Goal: Task Accomplishment & Management: Manage account settings

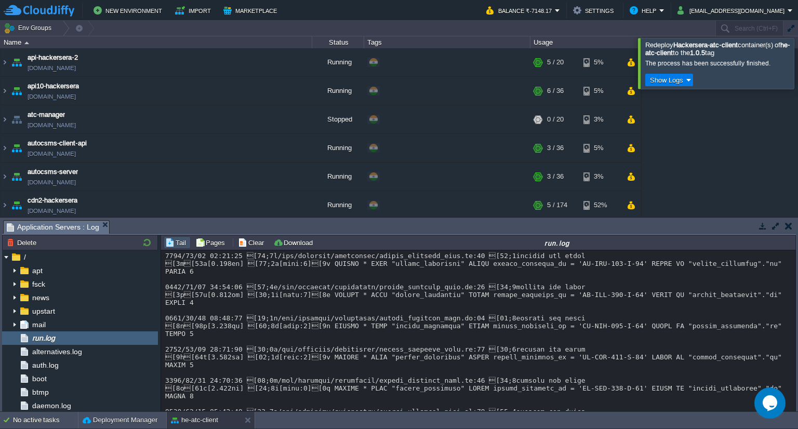
scroll to position [8375, 0]
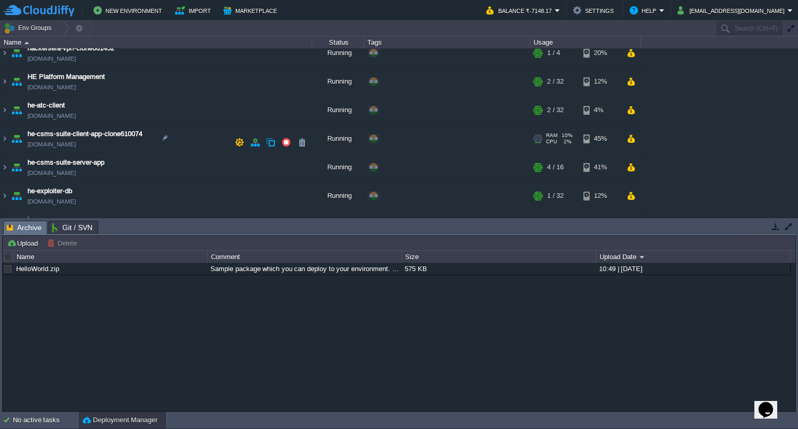
scroll to position [262, 0]
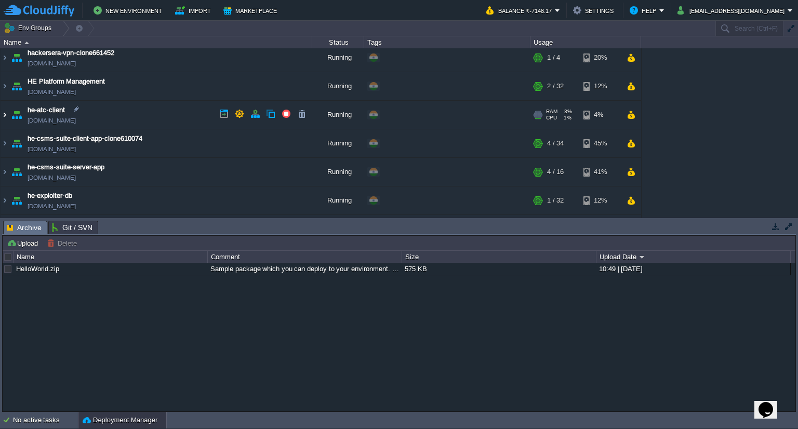
click at [5, 111] on img at bounding box center [5, 115] width 8 height 28
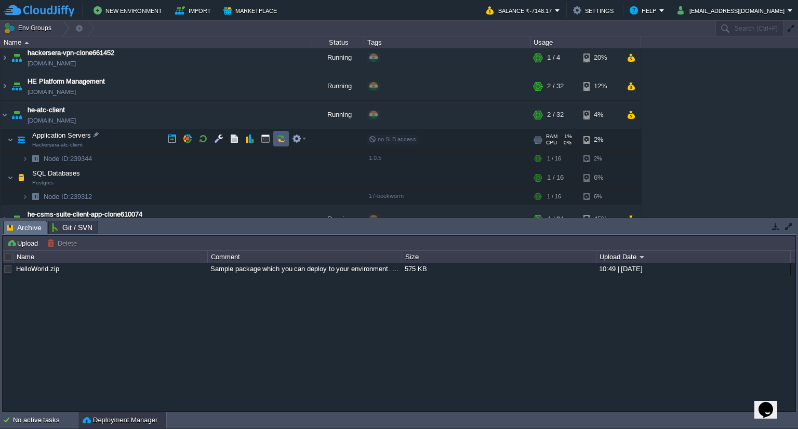
click at [281, 138] on button "button" at bounding box center [280, 138] width 9 height 9
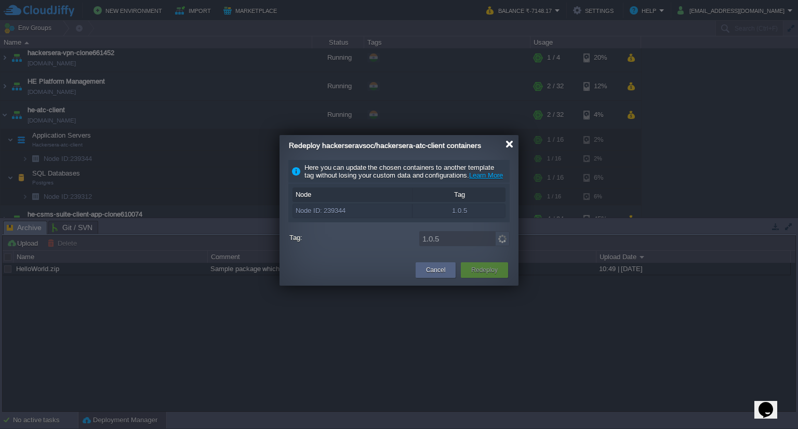
click at [510, 144] on div at bounding box center [510, 144] width 8 height 8
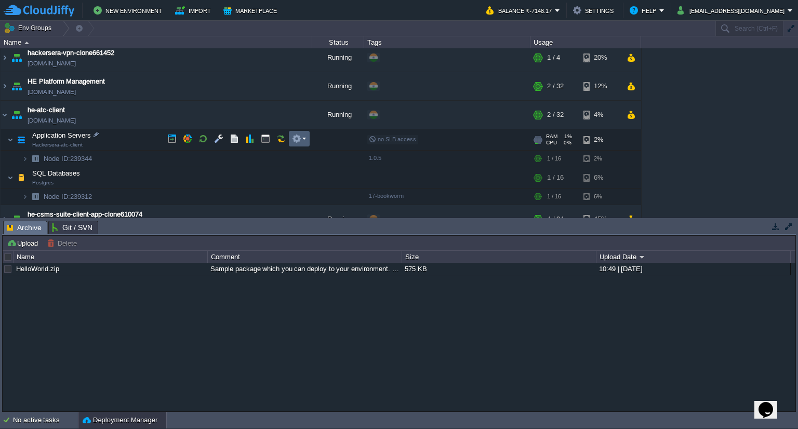
click at [302, 144] on td at bounding box center [299, 139] width 21 height 16
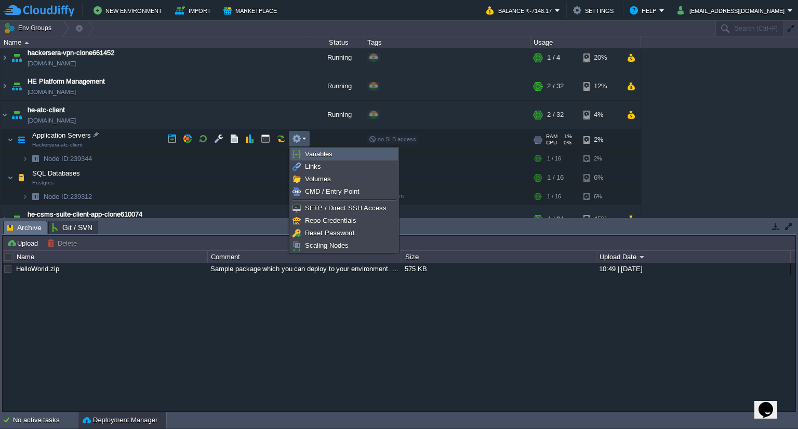
click at [305, 156] on span "Variables" at bounding box center [319, 154] width 28 height 8
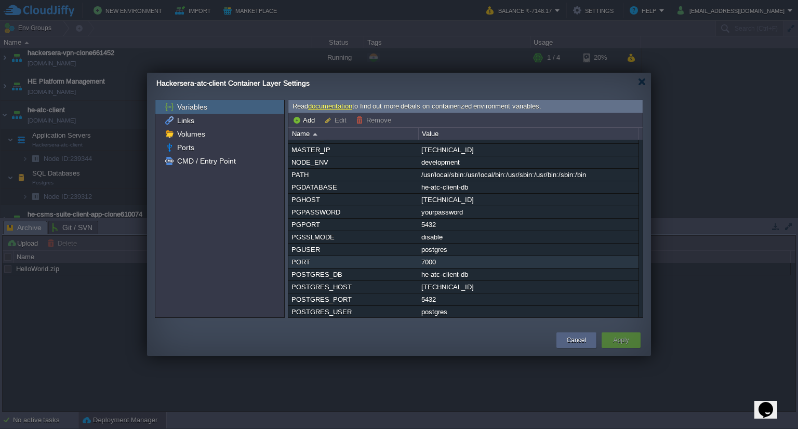
scroll to position [0, 0]
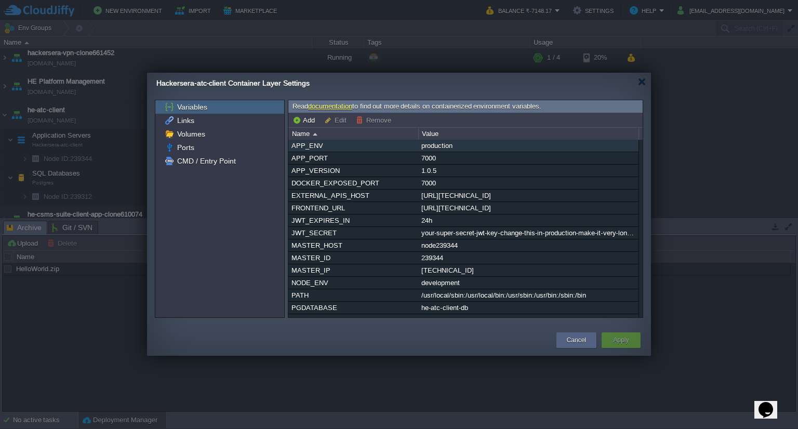
click at [446, 145] on div "production" at bounding box center [528, 146] width 219 height 12
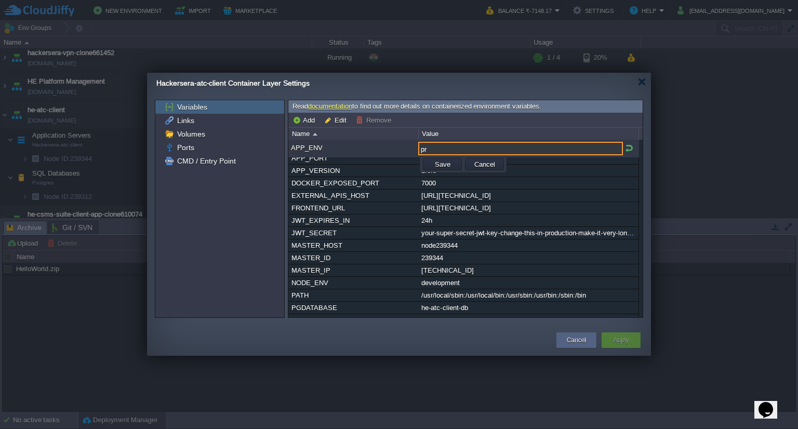
type input "p"
paste input "development"
type input "development"
click at [446, 161] on button "Save" at bounding box center [443, 163] width 22 height 9
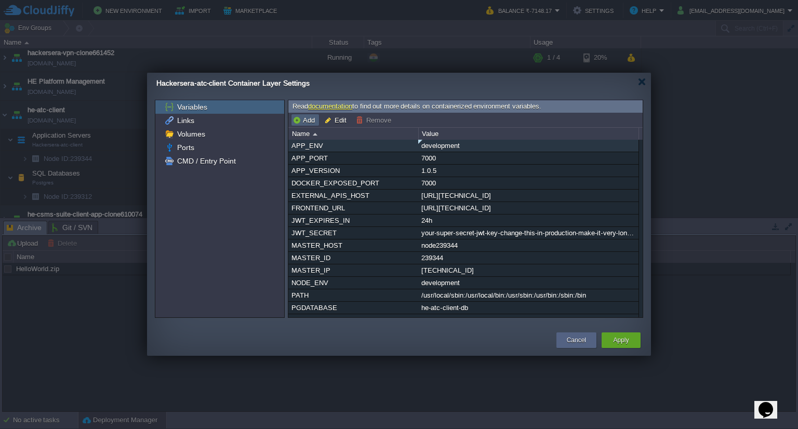
click at [307, 121] on button "Add" at bounding box center [304, 119] width 25 height 9
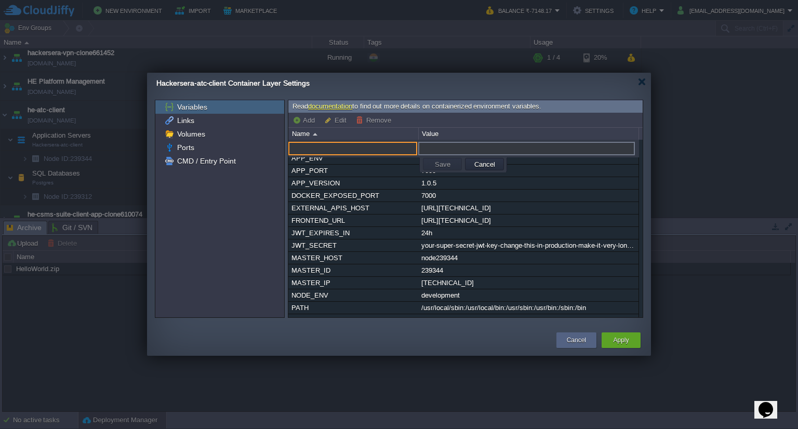
click at [336, 145] on input "text" at bounding box center [352, 149] width 129 height 14
paste input "APP_LOG_LEVEL"
type input "APP_LOG_LEVEL"
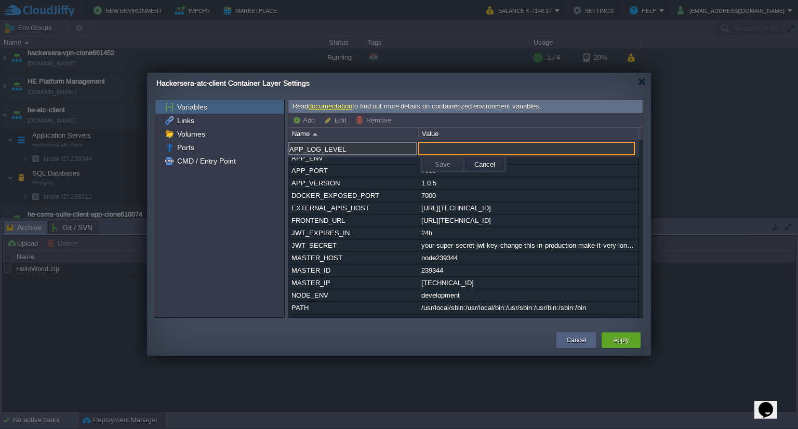
click at [442, 150] on input "text" at bounding box center [526, 149] width 217 height 14
type input "debug"
click at [438, 163] on button "Save" at bounding box center [443, 163] width 22 height 9
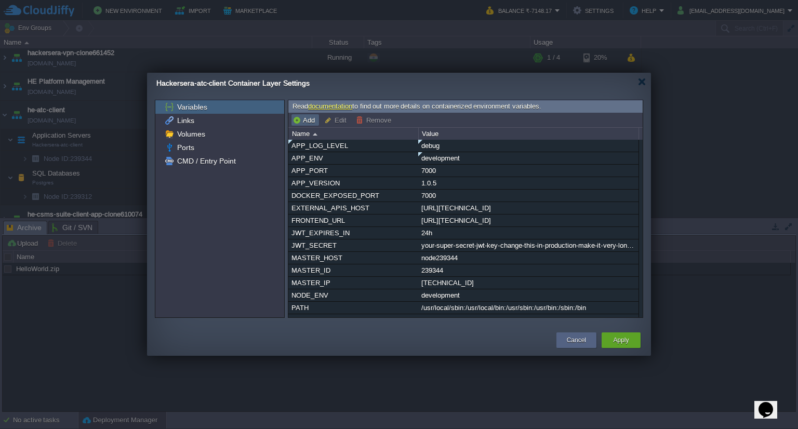
click at [314, 121] on button "Add" at bounding box center [304, 119] width 25 height 9
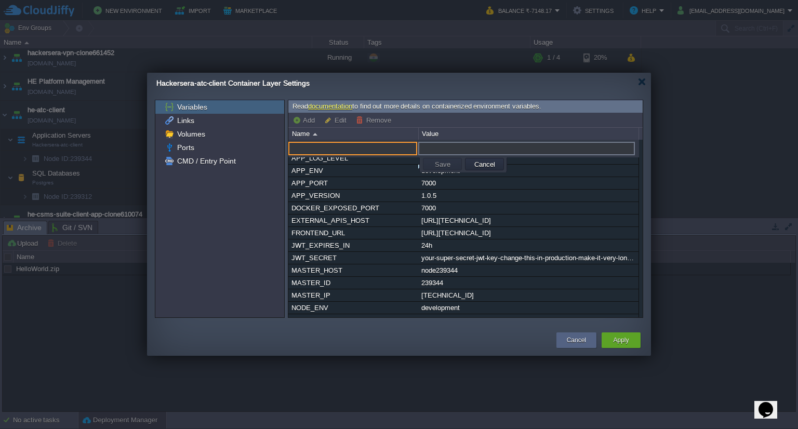
paste input "APP_INIT_ASYNC"
type input "APP_INIT_ASYNC"
click at [453, 146] on input "text" at bounding box center [526, 149] width 217 height 14
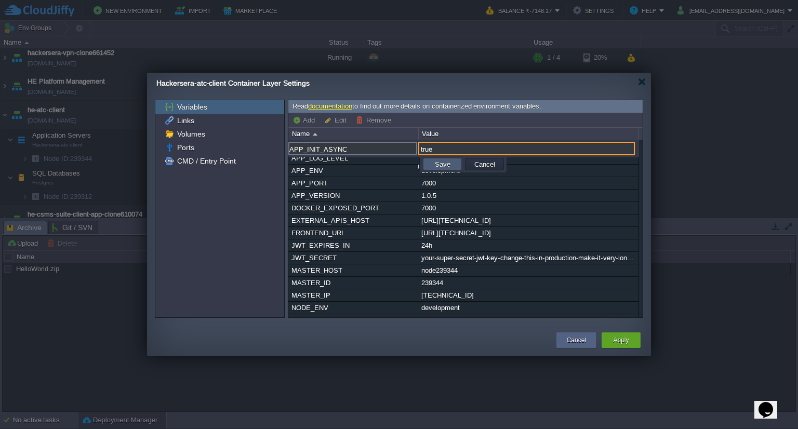
type input "true"
click at [434, 165] on button "Save" at bounding box center [443, 163] width 22 height 9
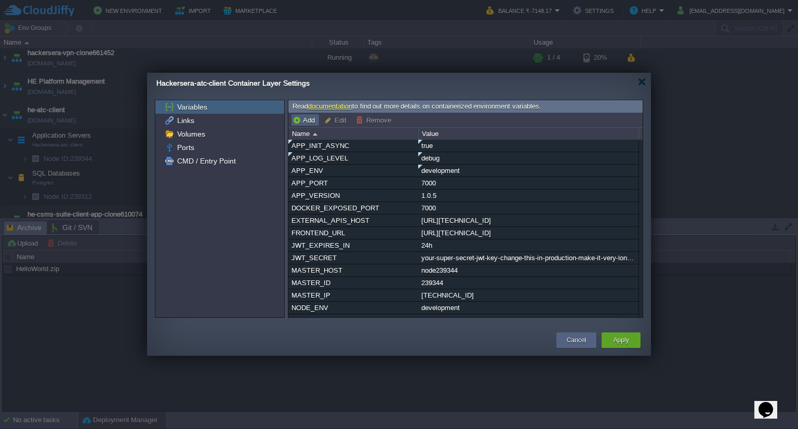
click at [305, 123] on button "Add" at bounding box center [304, 119] width 25 height 9
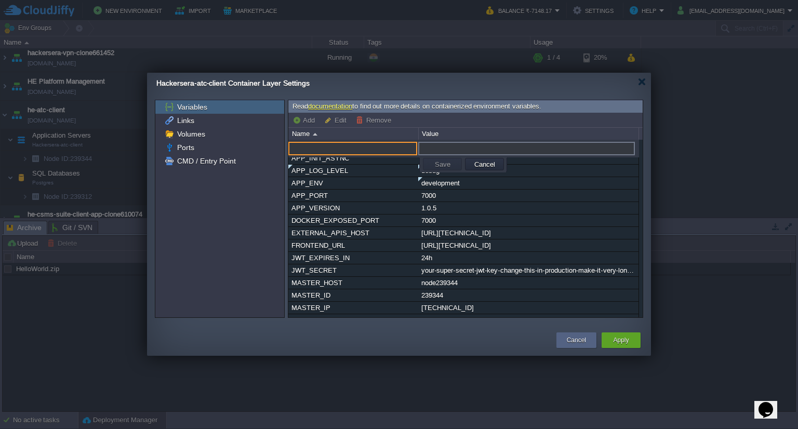
paste input "APP_INIT_ASYNC"
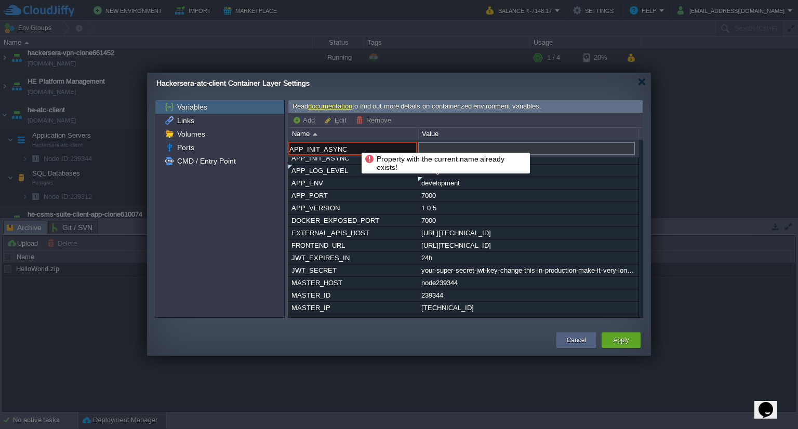
paste input "DB_RESET_ON_START"
type input "DB_RESET_ON_START"
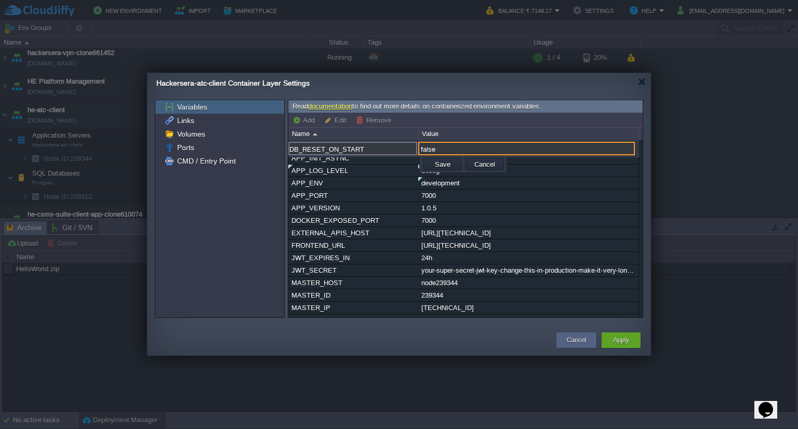
click at [442, 119] on td "Add Edit Remove" at bounding box center [465, 120] width 352 height 12
click at [450, 168] on td "Save" at bounding box center [442, 164] width 39 height 12
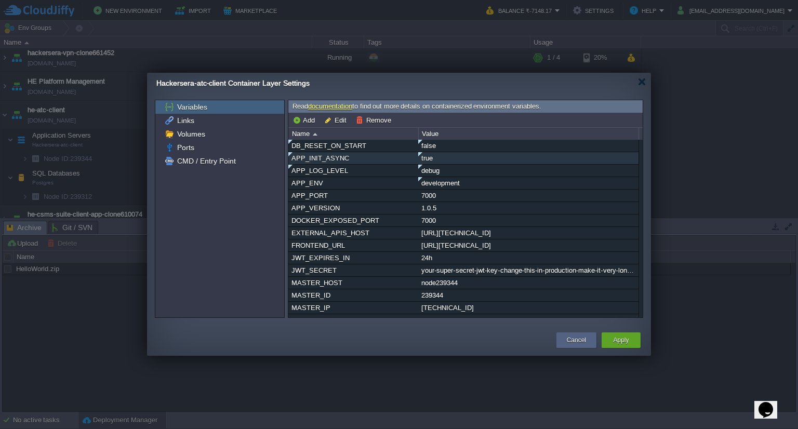
click at [443, 156] on div "true" at bounding box center [528, 158] width 219 height 12
type input "true"
type input "APP_INIT_ASYNC"
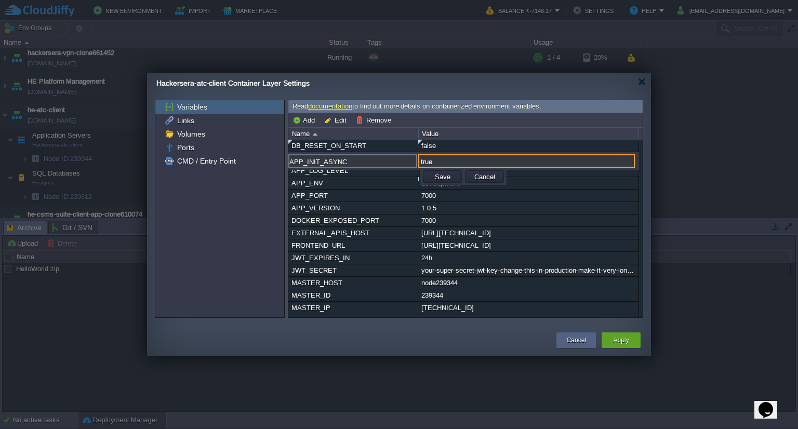
click at [438, 159] on input "true" at bounding box center [526, 161] width 217 height 14
type input "false"
click at [433, 175] on button "Save" at bounding box center [443, 176] width 22 height 9
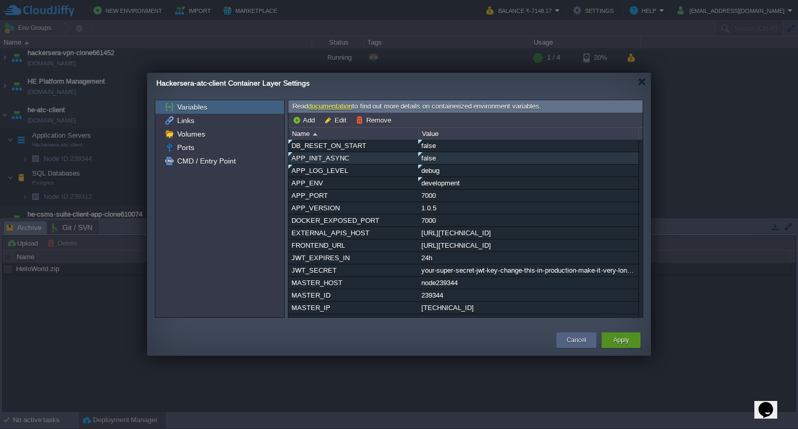
click at [614, 340] on button "Apply" at bounding box center [621, 340] width 16 height 10
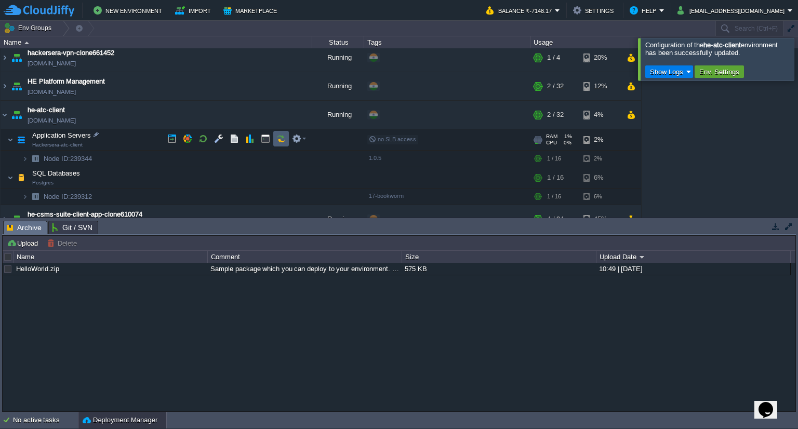
click at [280, 138] on button "button" at bounding box center [280, 138] width 9 height 9
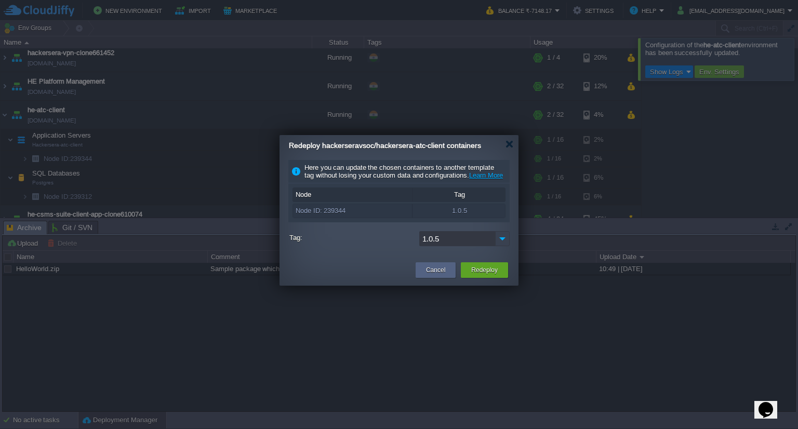
click at [504, 246] on img at bounding box center [502, 238] width 15 height 15
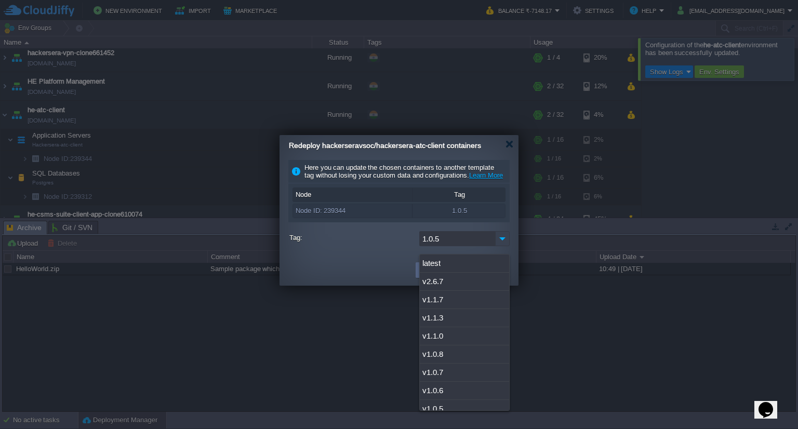
scroll to position [97, 0]
click at [437, 378] on div "1.0.6" at bounding box center [464, 385] width 89 height 18
type input "1.0.6"
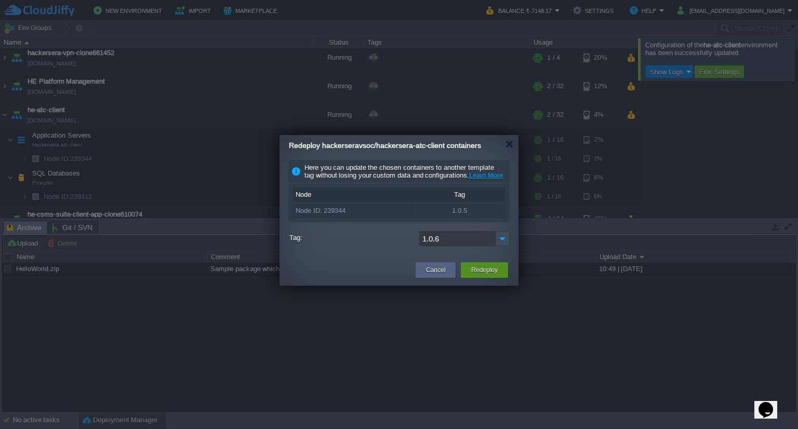
click at [482, 273] on button "Redeploy" at bounding box center [484, 270] width 26 height 10
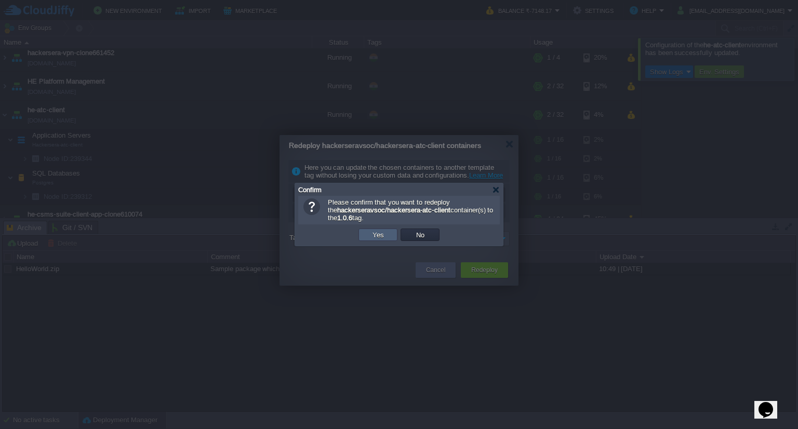
click at [374, 236] on button "Yes" at bounding box center [378, 234] width 18 height 9
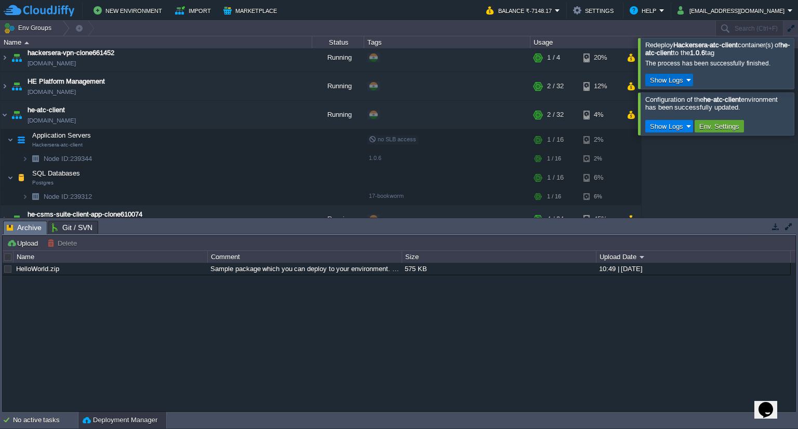
click at [682, 82] on button "Show Logs" at bounding box center [666, 79] width 39 height 9
click at [672, 104] on link "Run Log" at bounding box center [676, 111] width 61 height 14
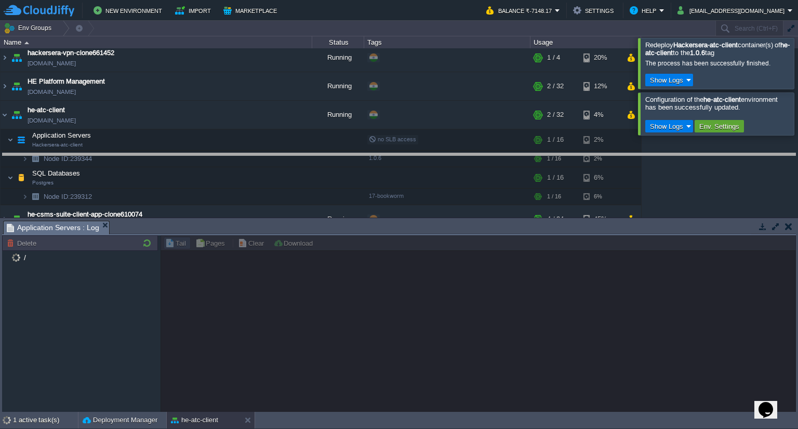
drag, startPoint x: 346, startPoint y: 222, endPoint x: 344, endPoint y: 155, distance: 67.6
click at [344, 155] on body "New Environment Import Marketplace Bonus ₹0.00 Upgrade Account Balance ₹-7148.1…" at bounding box center [399, 214] width 798 height 429
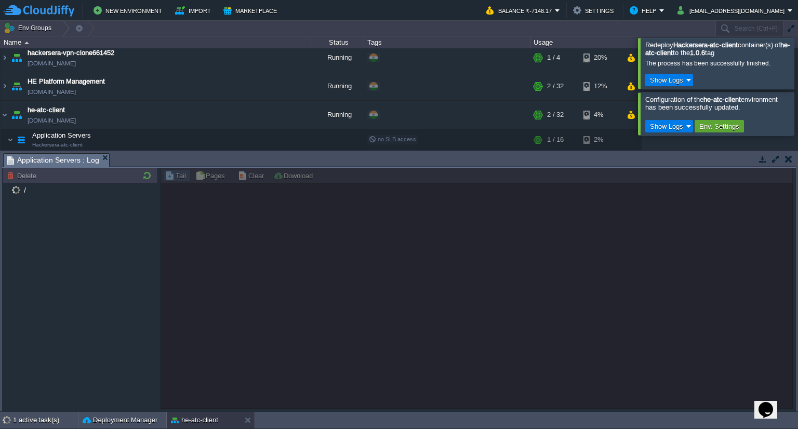
click at [797, 109] on div at bounding box center [810, 113] width 0 height 42
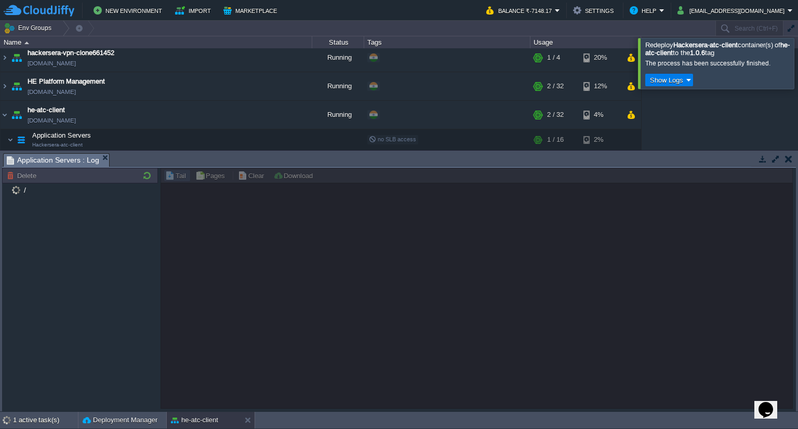
click at [797, 55] on div at bounding box center [810, 63] width 0 height 50
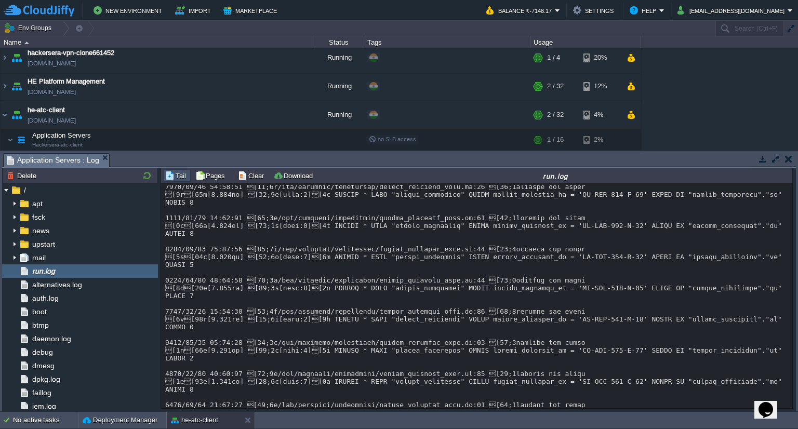
scroll to position [7980, 0]
